Goal: Navigation & Orientation: Find specific page/section

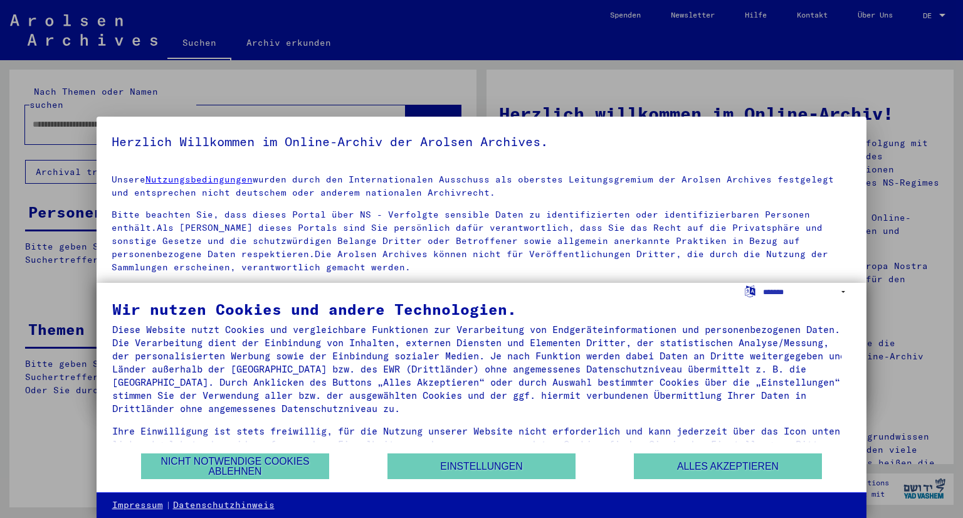
click at [940, 14] on div at bounding box center [481, 259] width 963 height 518
click at [687, 465] on button "Alles akzeptieren" at bounding box center [728, 466] width 188 height 26
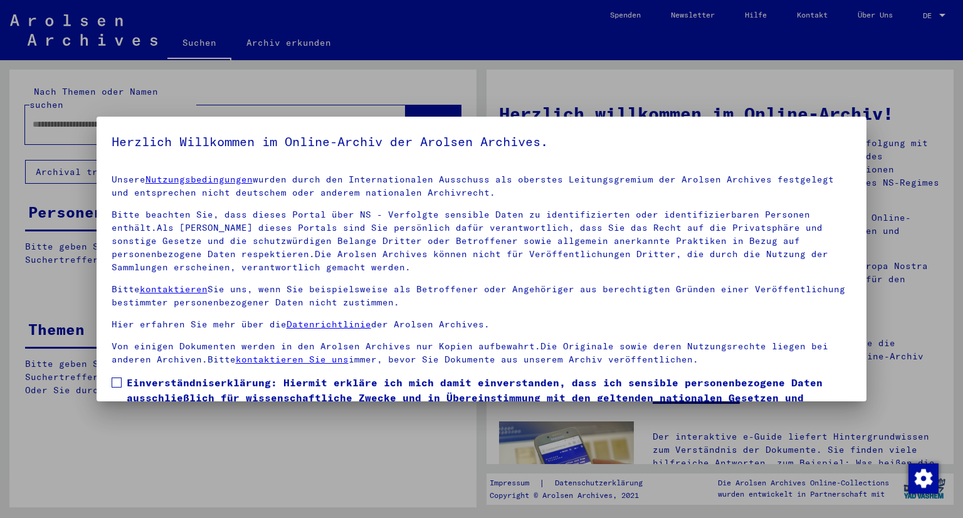
click at [942, 14] on div at bounding box center [481, 259] width 963 height 518
click at [118, 387] on label "Einverständniserklärung: Hiermit erkläre ich mich damit einverstanden, dass ich…" at bounding box center [482, 405] width 740 height 60
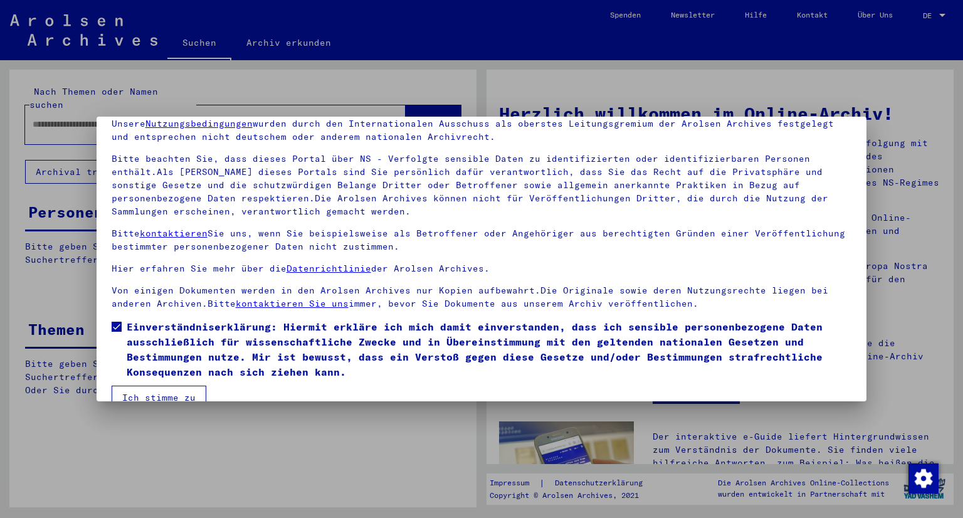
scroll to position [78, 0]
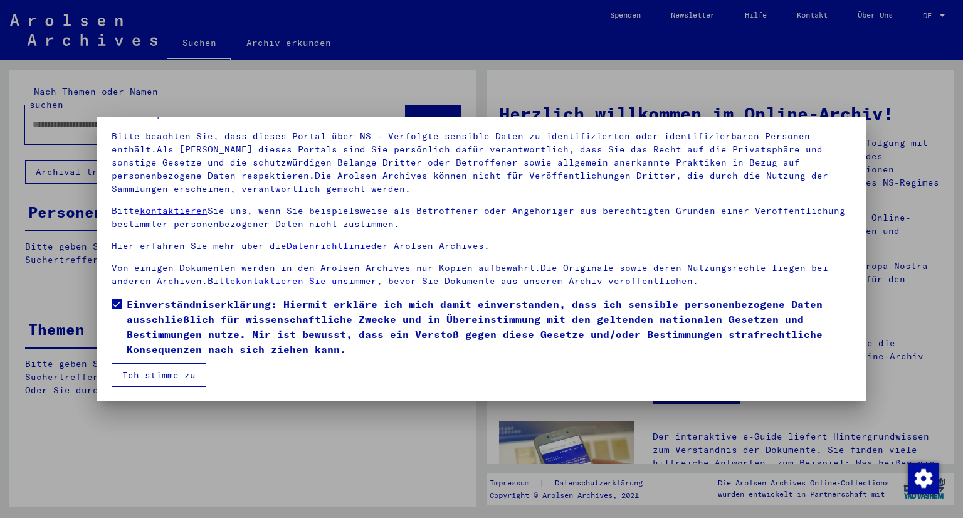
click at [183, 367] on button "Ich stimme zu" at bounding box center [159, 375] width 95 height 24
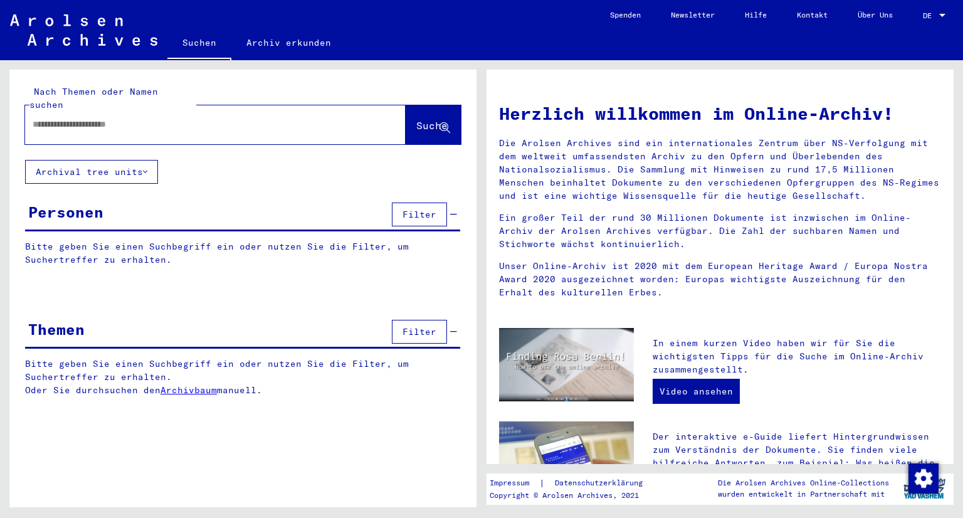
click at [940, 16] on div at bounding box center [942, 15] width 6 height 3
click at [920, 40] on span "Deutsch" at bounding box center [910, 44] width 31 height 9
click at [944, 16] on div at bounding box center [942, 15] width 6 height 3
click at [937, 21] on span "English" at bounding box center [920, 22] width 51 height 23
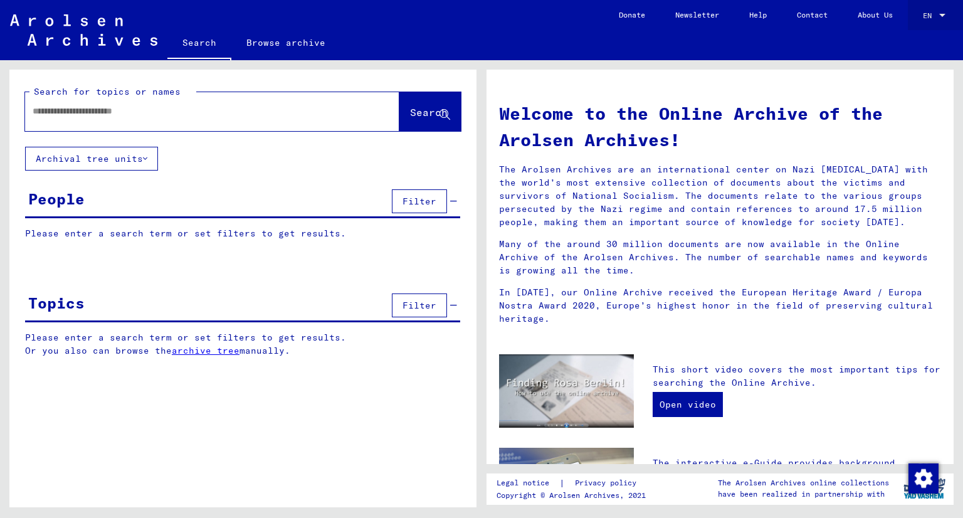
click at [943, 9] on div "EN EN" at bounding box center [935, 12] width 25 height 21
click at [930, 21] on span "English" at bounding box center [920, 22] width 51 height 23
